Goal: Transaction & Acquisition: Book appointment/travel/reservation

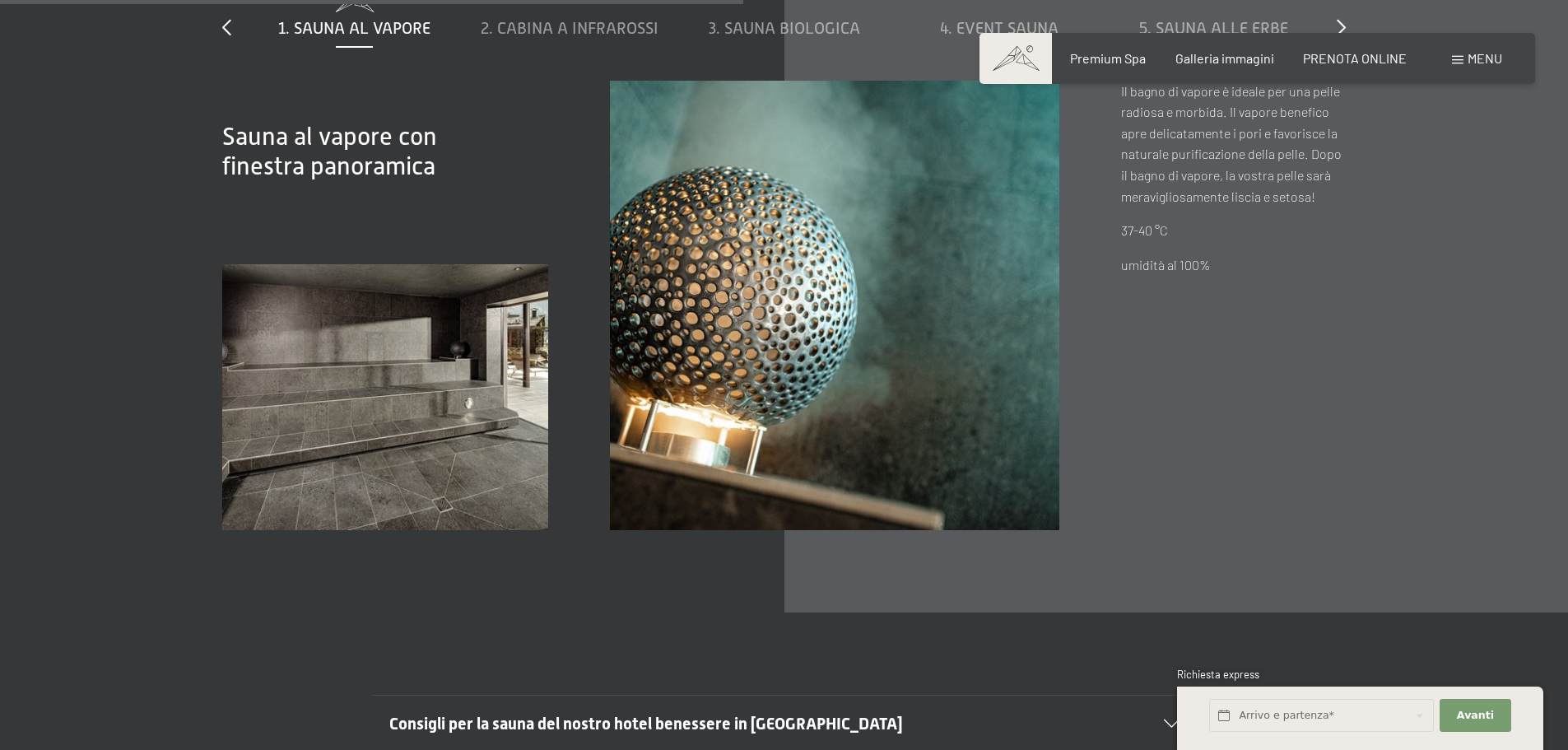
scroll to position [6172, 0]
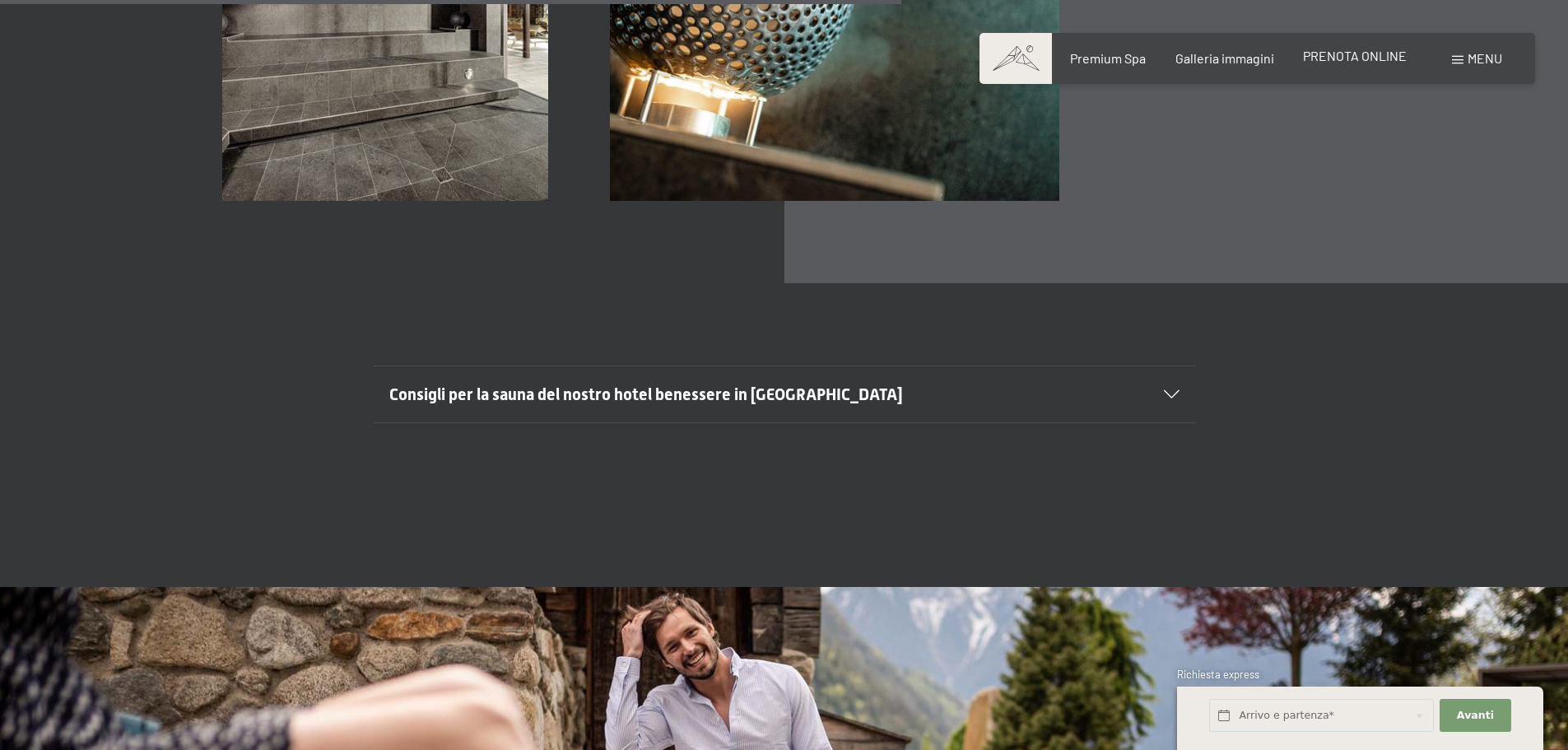
click at [1343, 63] on div "PRENOTA ONLINE" at bounding box center [1355, 56] width 104 height 18
click at [1328, 52] on span "PRENOTA ONLINE" at bounding box center [1355, 55] width 104 height 15
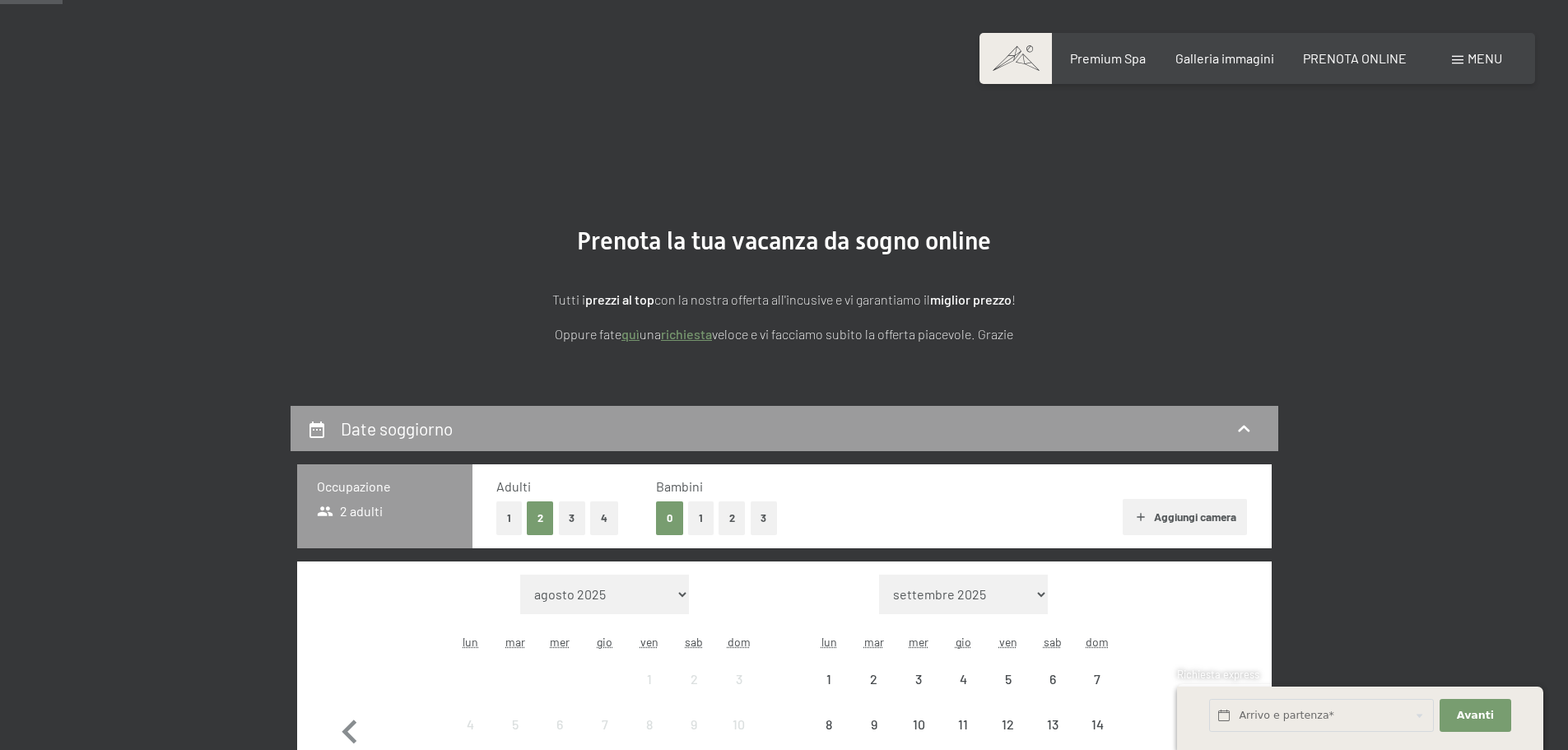
scroll to position [330, 0]
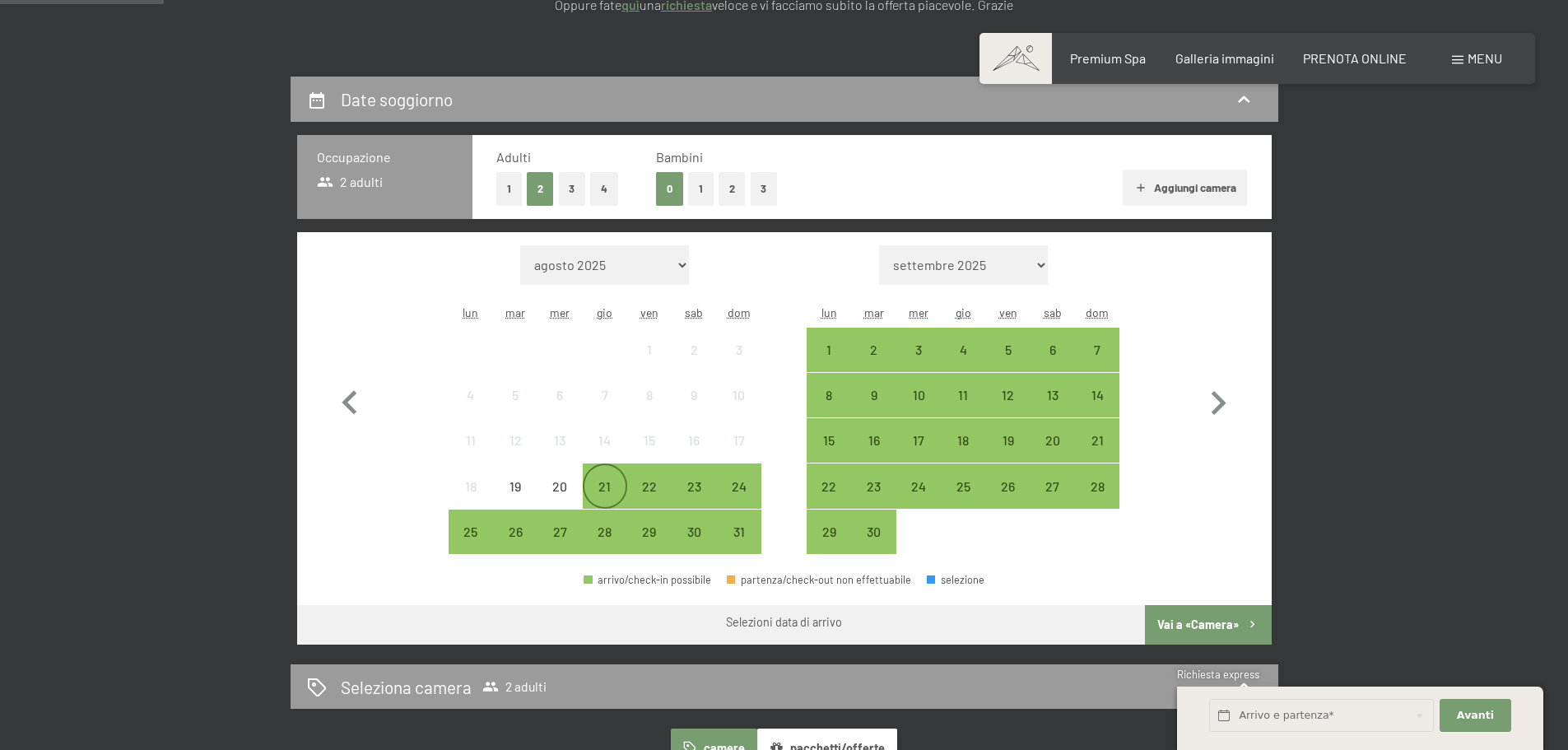
click at [603, 481] on div "21" at bounding box center [605, 501] width 41 height 41
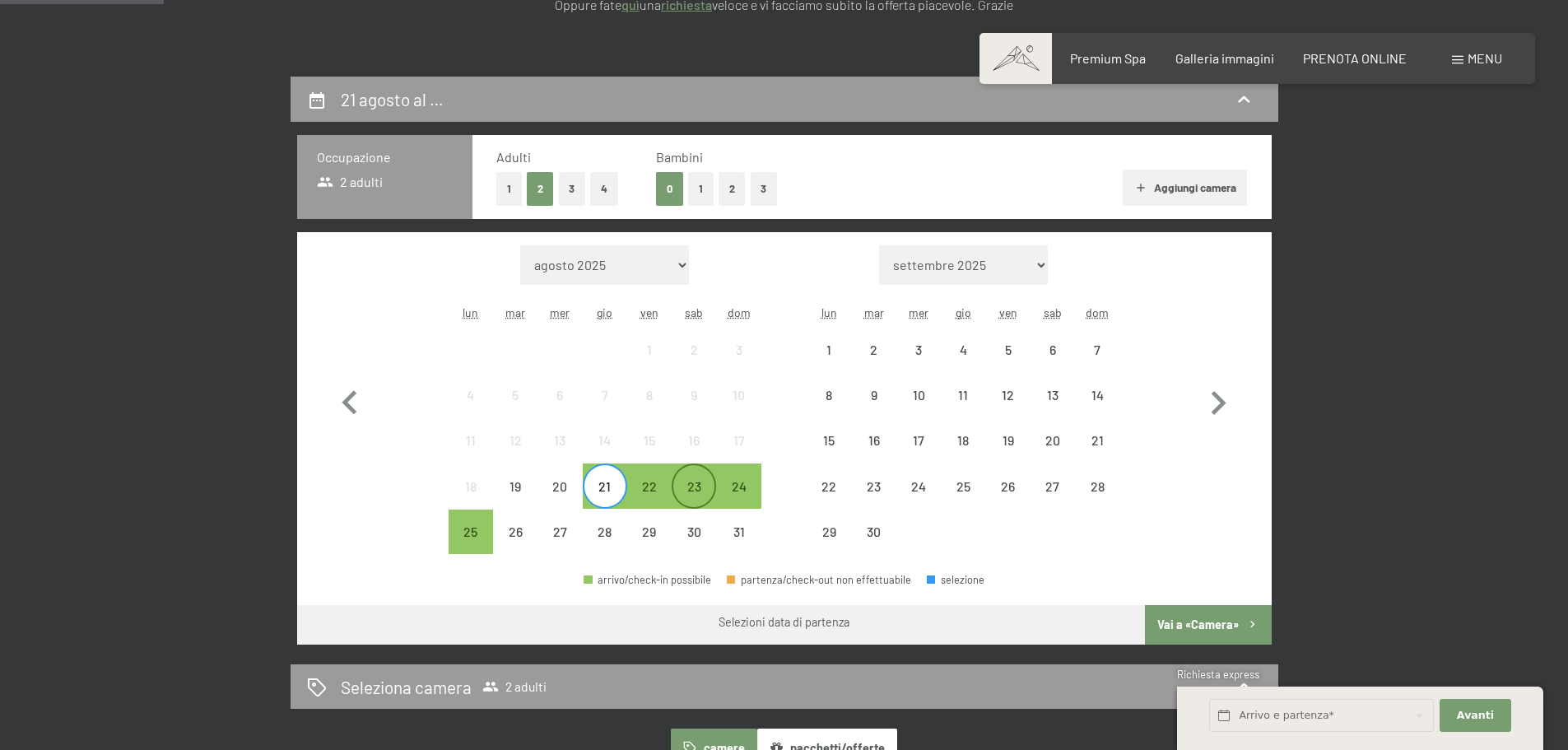
click at [707, 487] on div "23" at bounding box center [694, 501] width 41 height 41
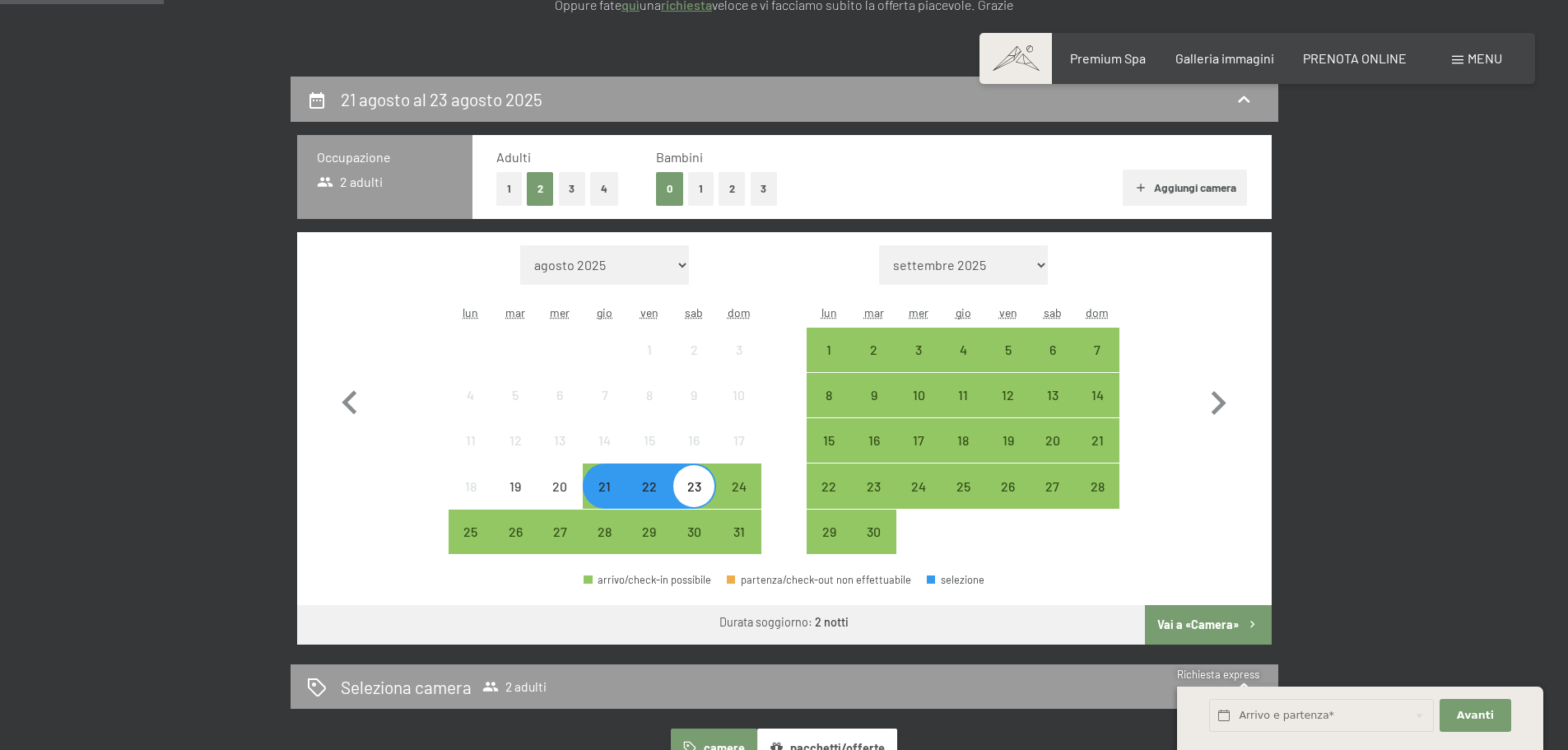
click at [1221, 619] on button "Vai a «Camera»" at bounding box center [1208, 625] width 126 height 40
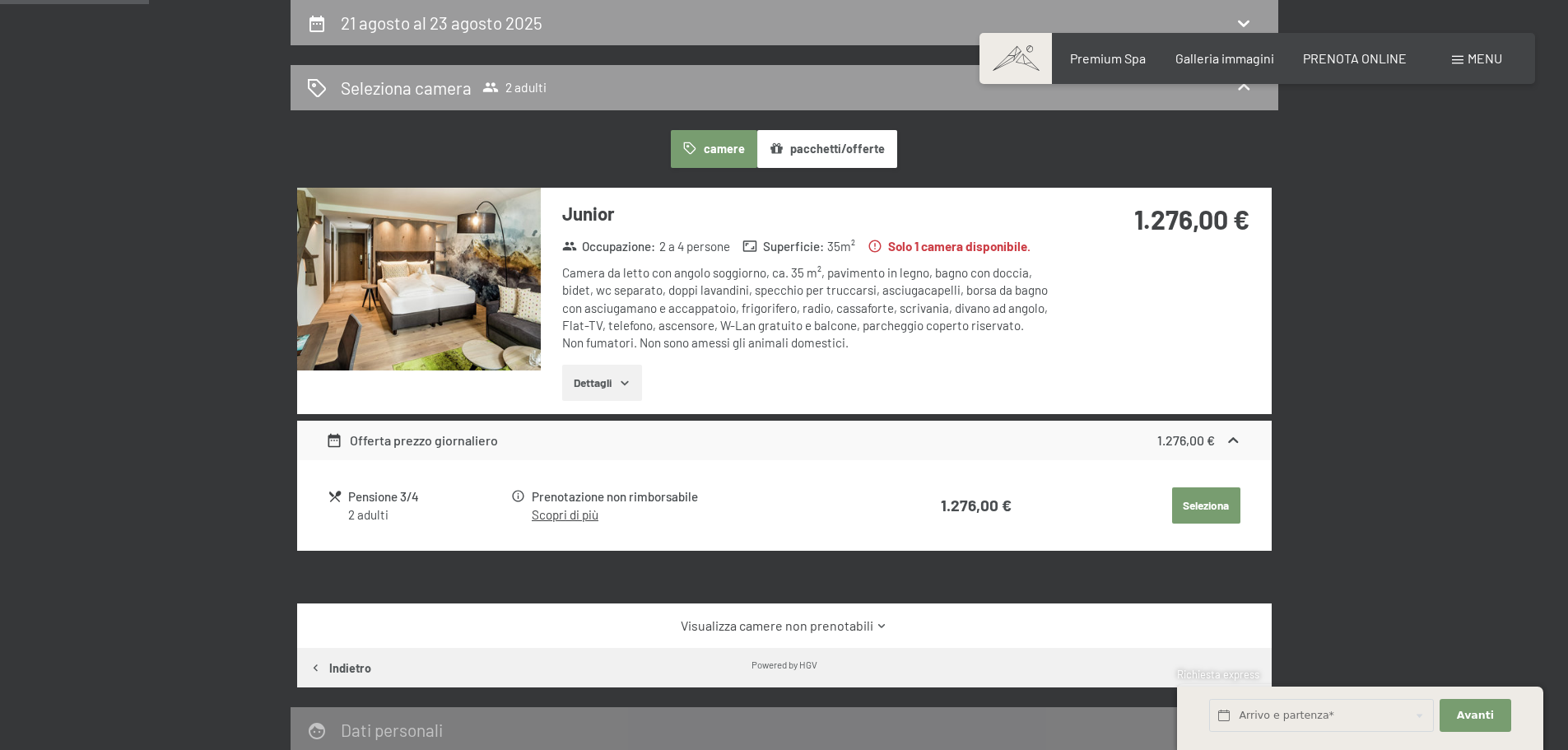
scroll to position [0, 0]
